Goal: Contribute content: Add original content to the website for others to see

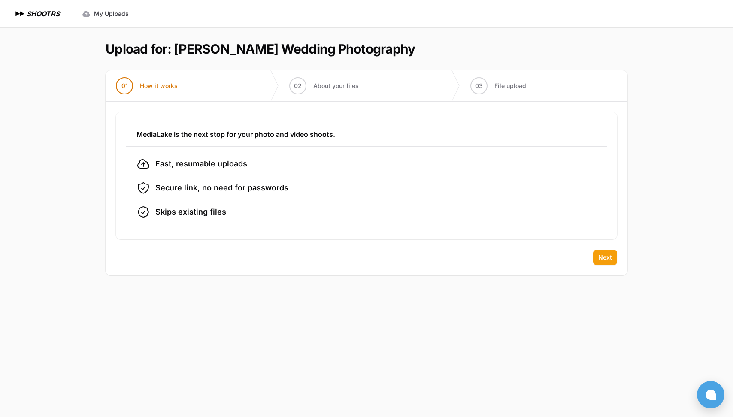
click at [604, 259] on span "Next" at bounding box center [605, 257] width 14 height 9
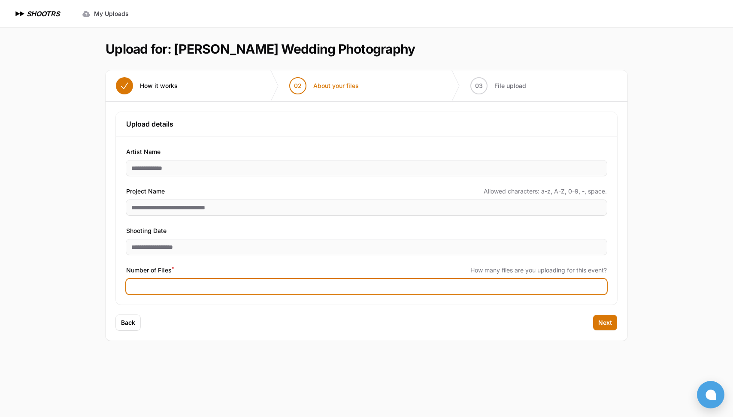
click at [161, 282] on input "Number of Files *" at bounding box center [366, 286] width 480 height 15
type input "****"
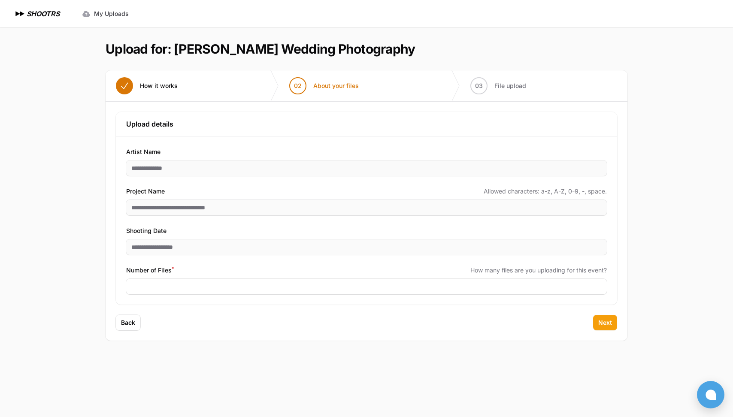
click at [605, 322] on span "Next" at bounding box center [605, 322] width 14 height 9
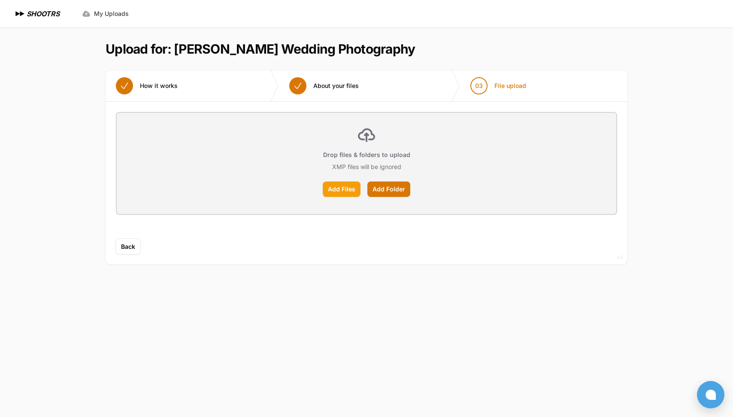
click at [340, 190] on label "Add Files" at bounding box center [342, 188] width 38 height 15
click at [0, 0] on input "Add Files" at bounding box center [0, 0] width 0 height 0
